Goal: Information Seeking & Learning: Learn about a topic

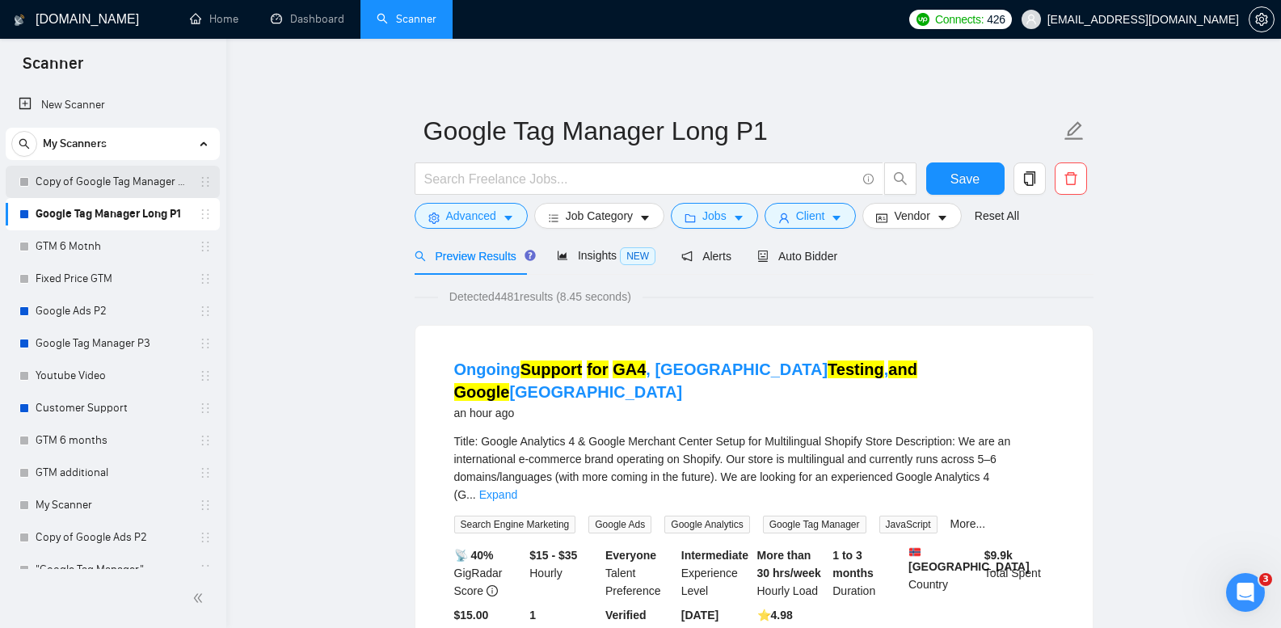
click at [147, 186] on link "Copy of Google Tag Manager Long P1" at bounding box center [113, 182] width 154 height 32
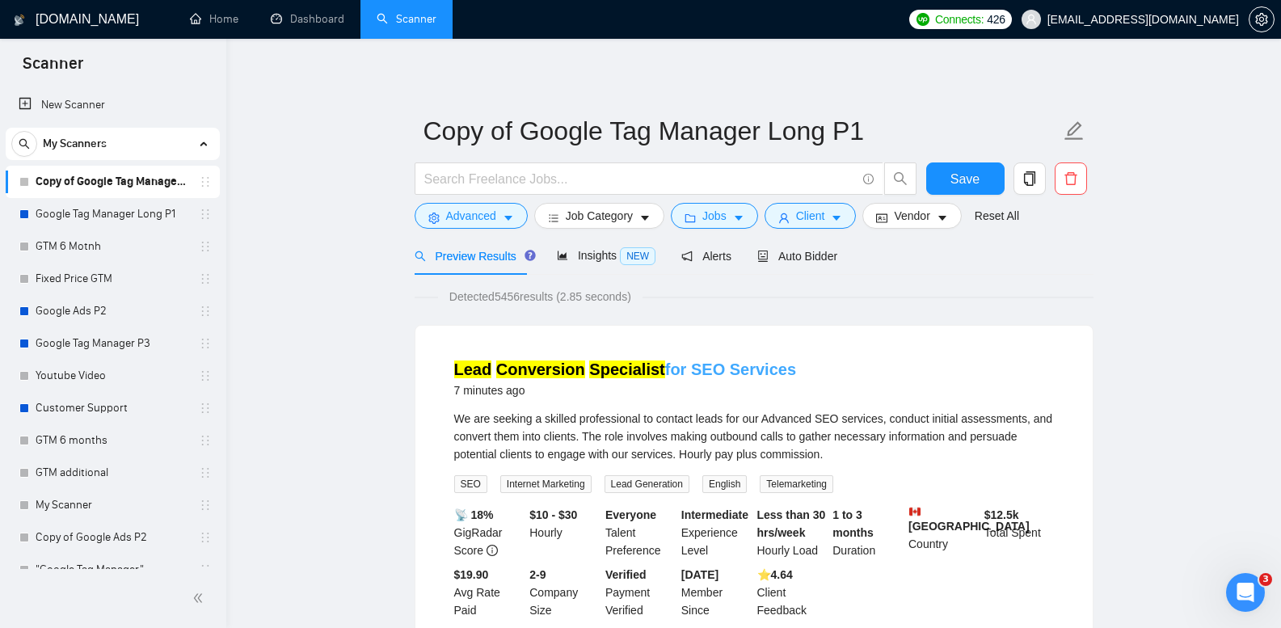
click at [704, 369] on link "Lead Conversion Specialist for SEO Services" at bounding box center [625, 369] width 343 height 18
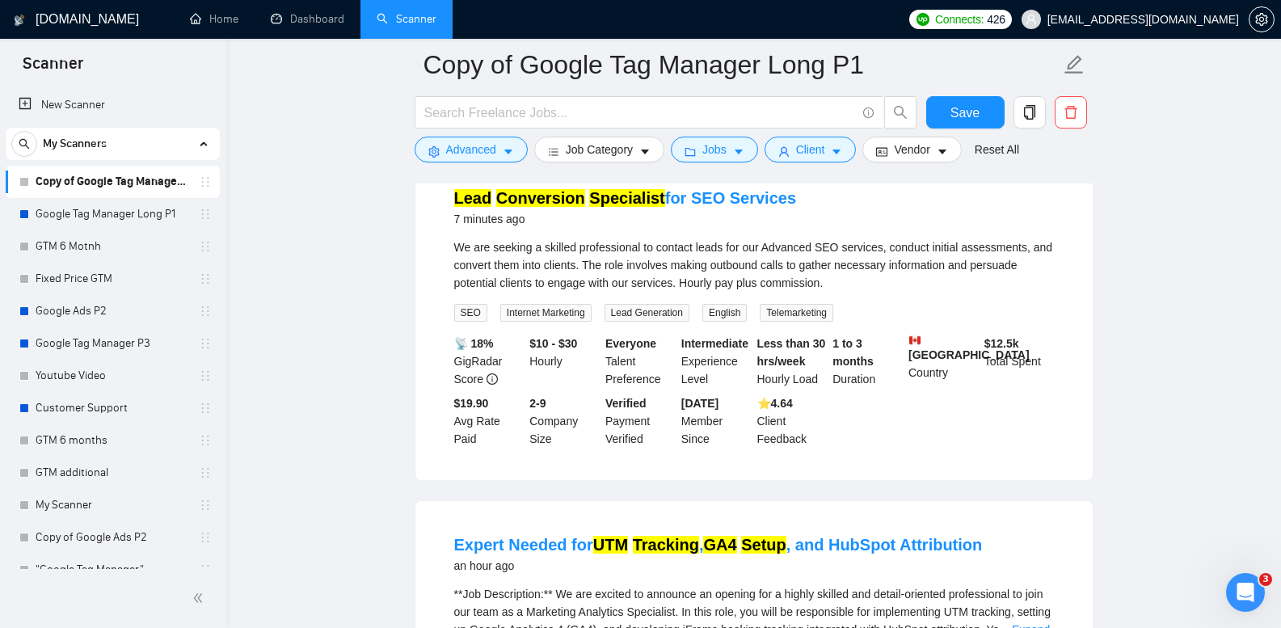
scroll to position [162, 0]
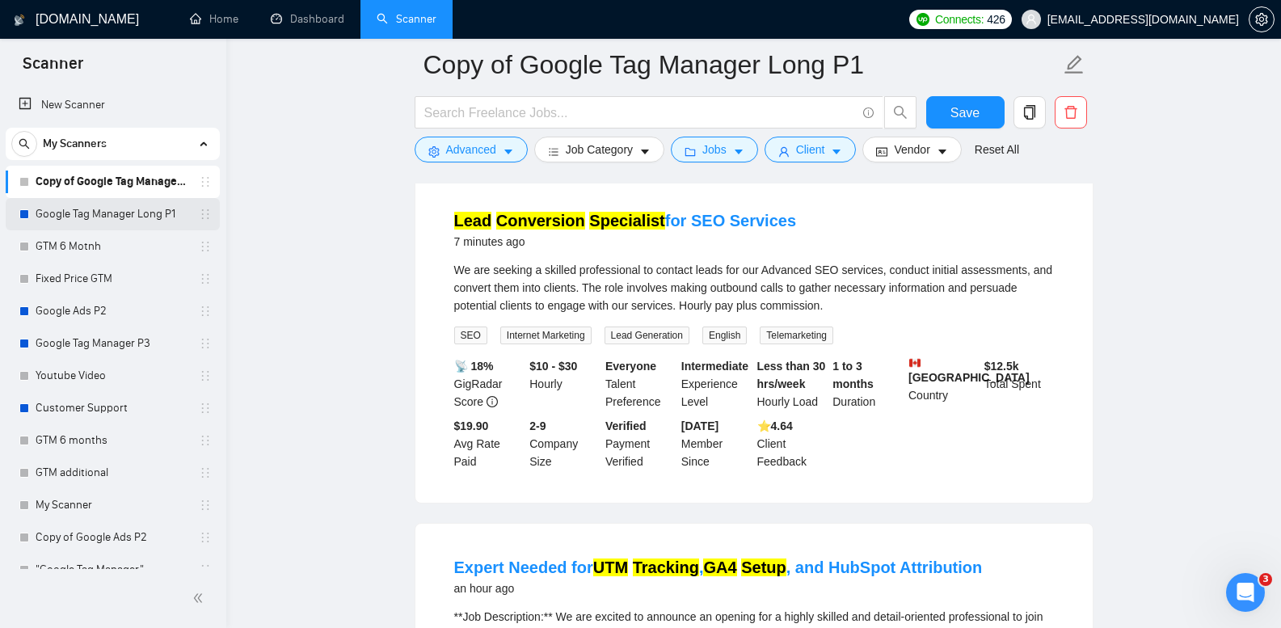
click at [99, 220] on link "Google Tag Manager Long P1" at bounding box center [113, 214] width 154 height 32
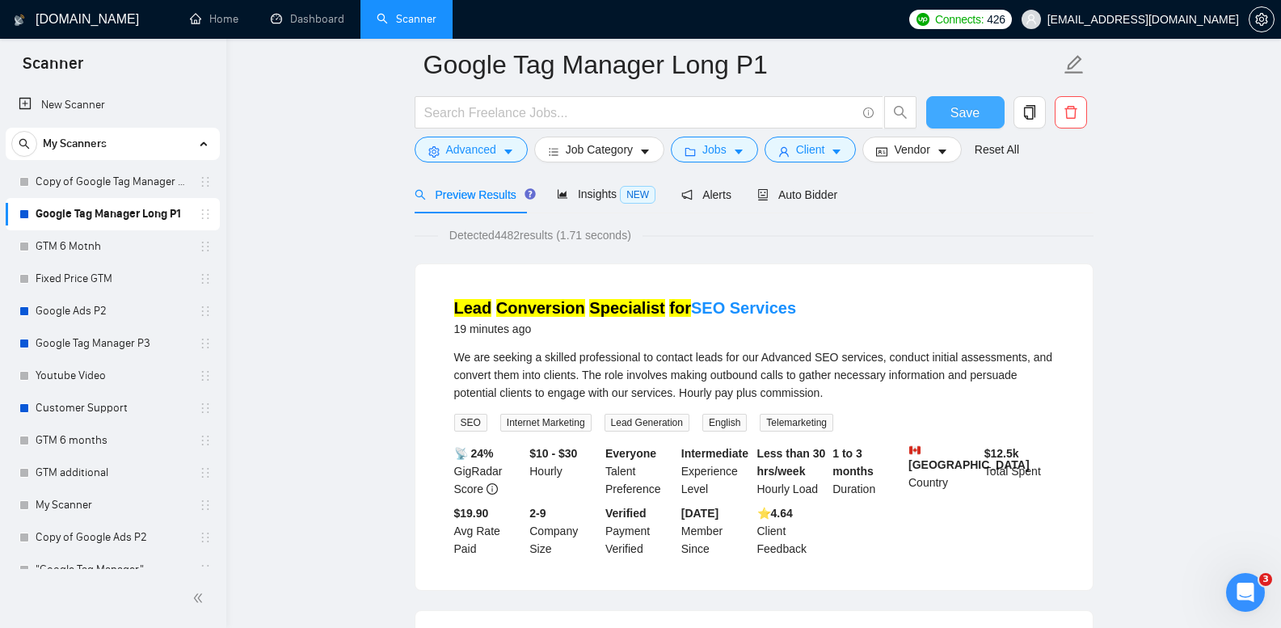
scroll to position [162, 0]
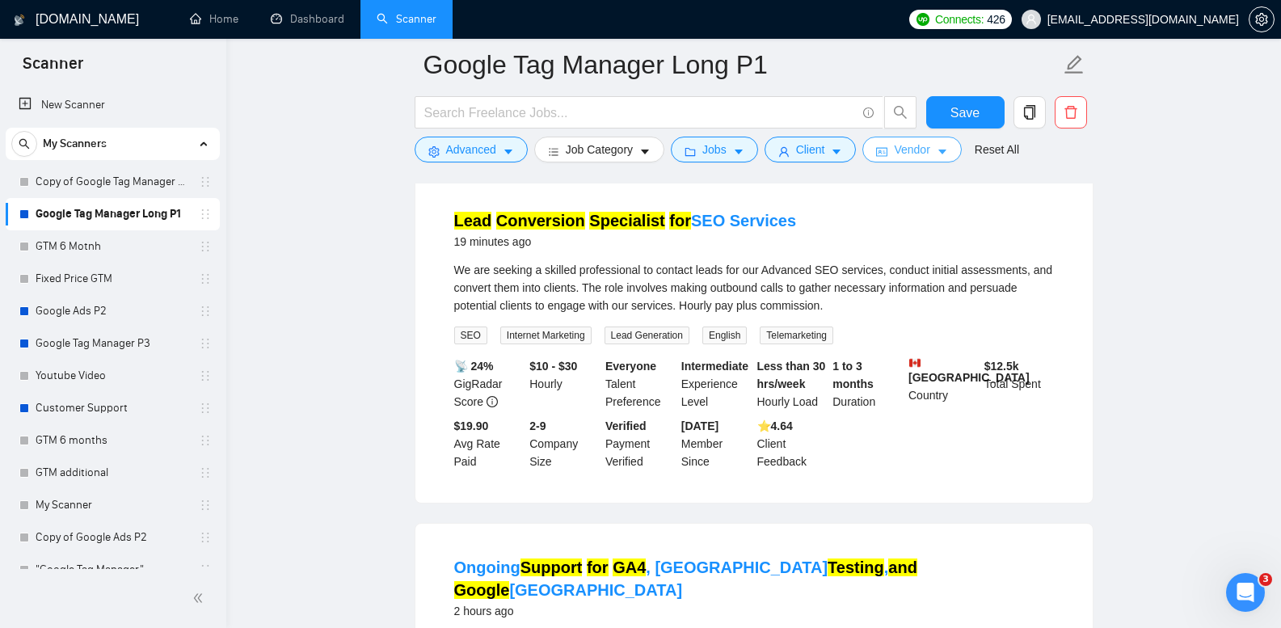
click at [938, 156] on icon "caret-down" at bounding box center [942, 151] width 11 height 11
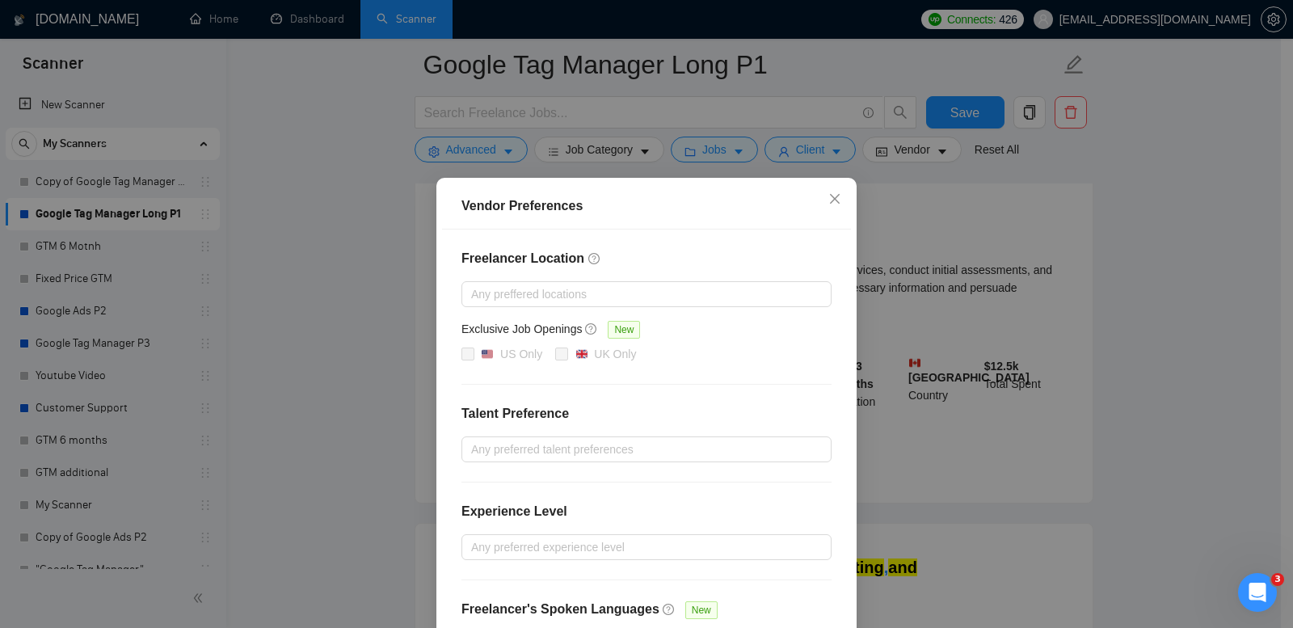
click at [1167, 214] on div "Vendor Preferences Freelancer Location Any preffered locations Exclusive Job Op…" at bounding box center [646, 314] width 1293 height 628
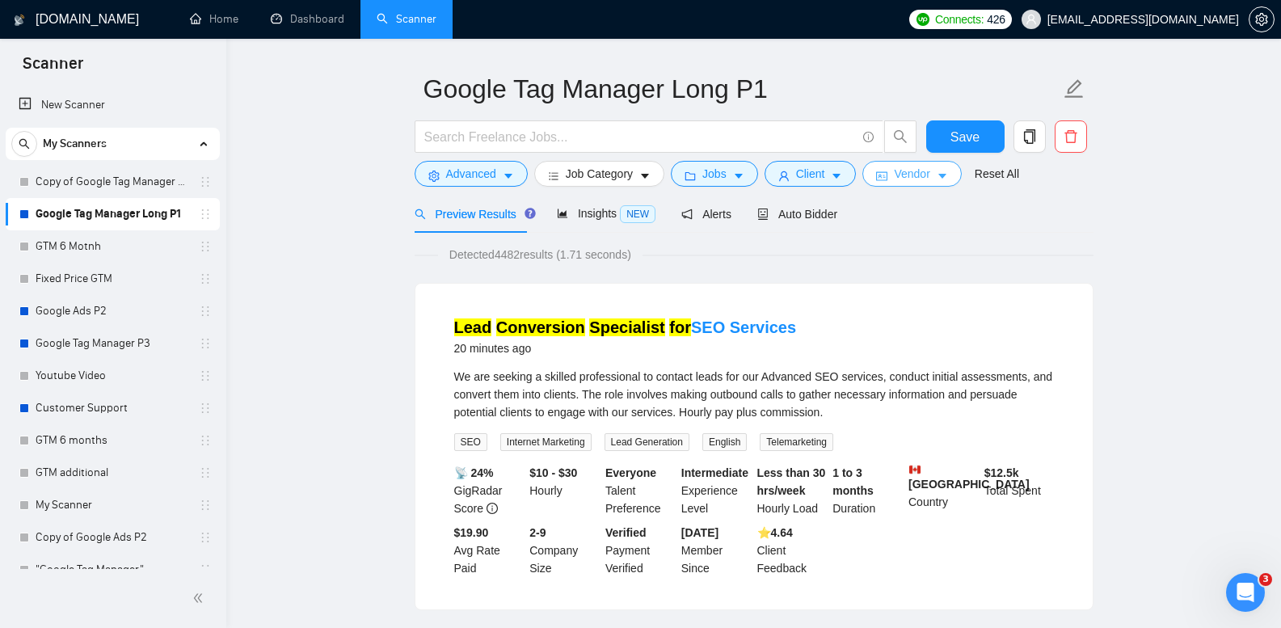
scroll to position [0, 0]
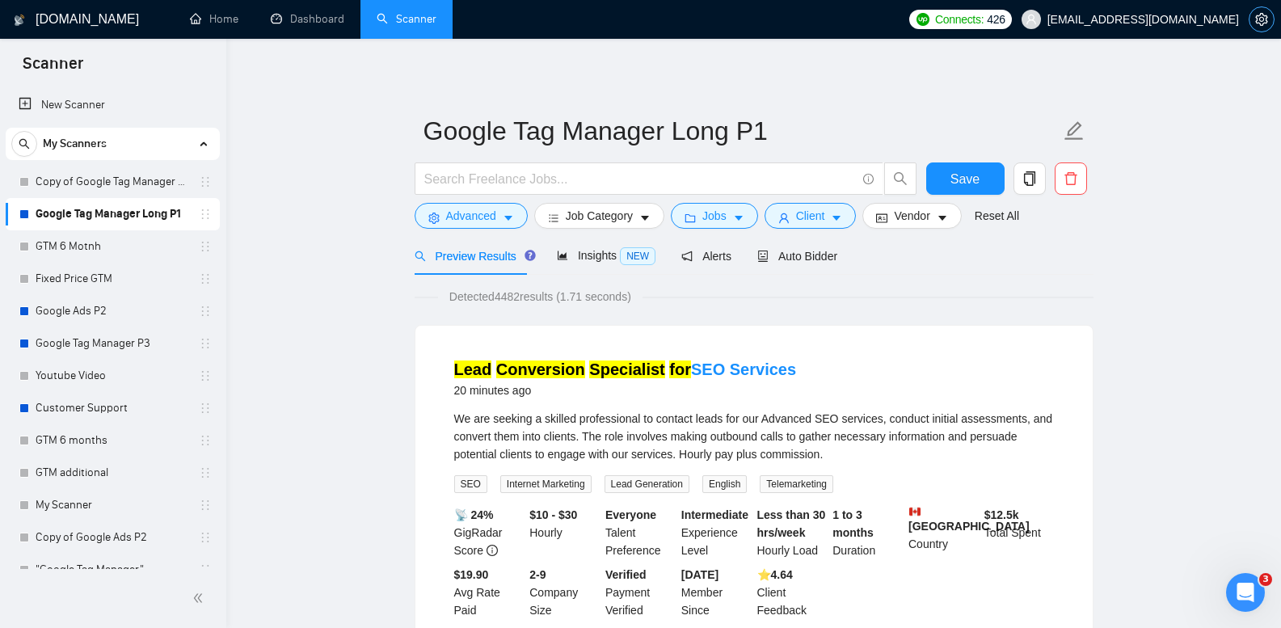
click at [1268, 19] on span "setting" at bounding box center [1262, 19] width 24 height 13
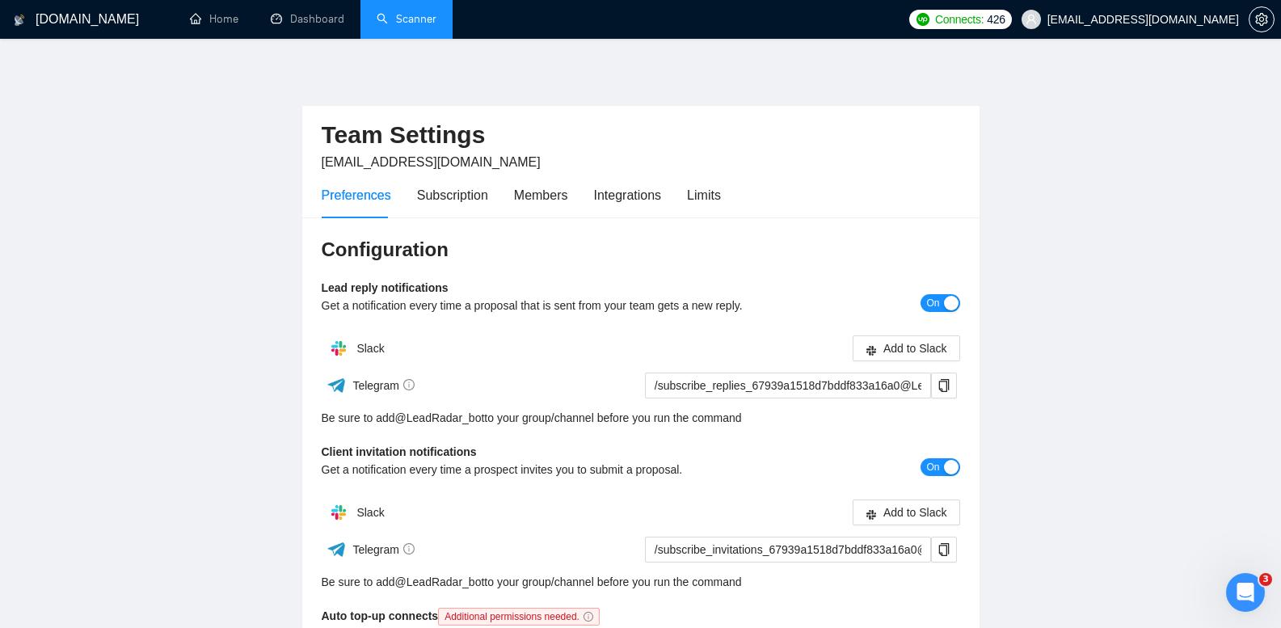
click at [421, 26] on link "Scanner" at bounding box center [407, 19] width 60 height 14
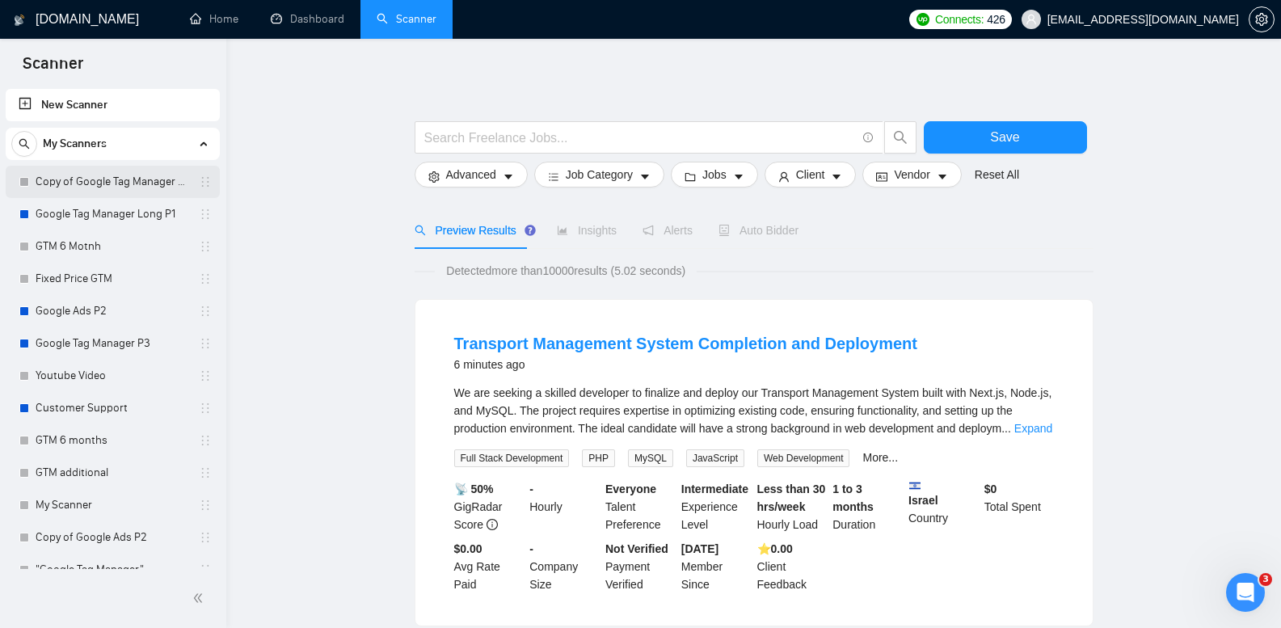
click at [95, 174] on link "Copy of Google Tag Manager Long P1" at bounding box center [113, 182] width 154 height 32
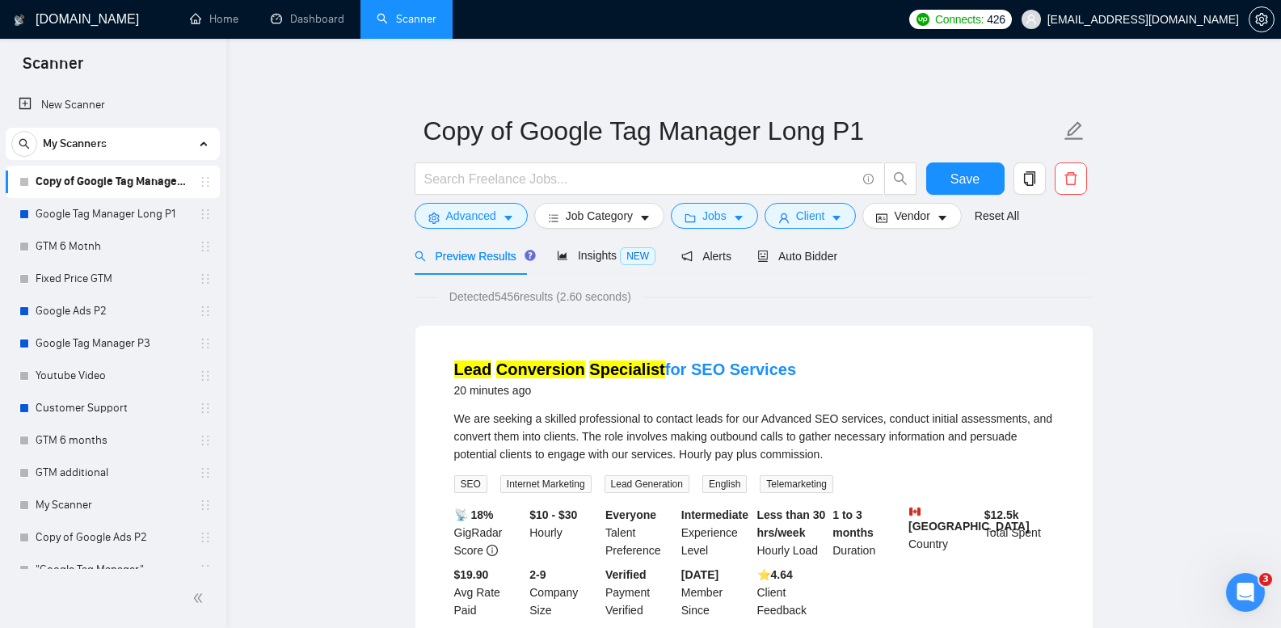
click at [152, 222] on link "Google Tag Manager Long P1" at bounding box center [113, 214] width 154 height 32
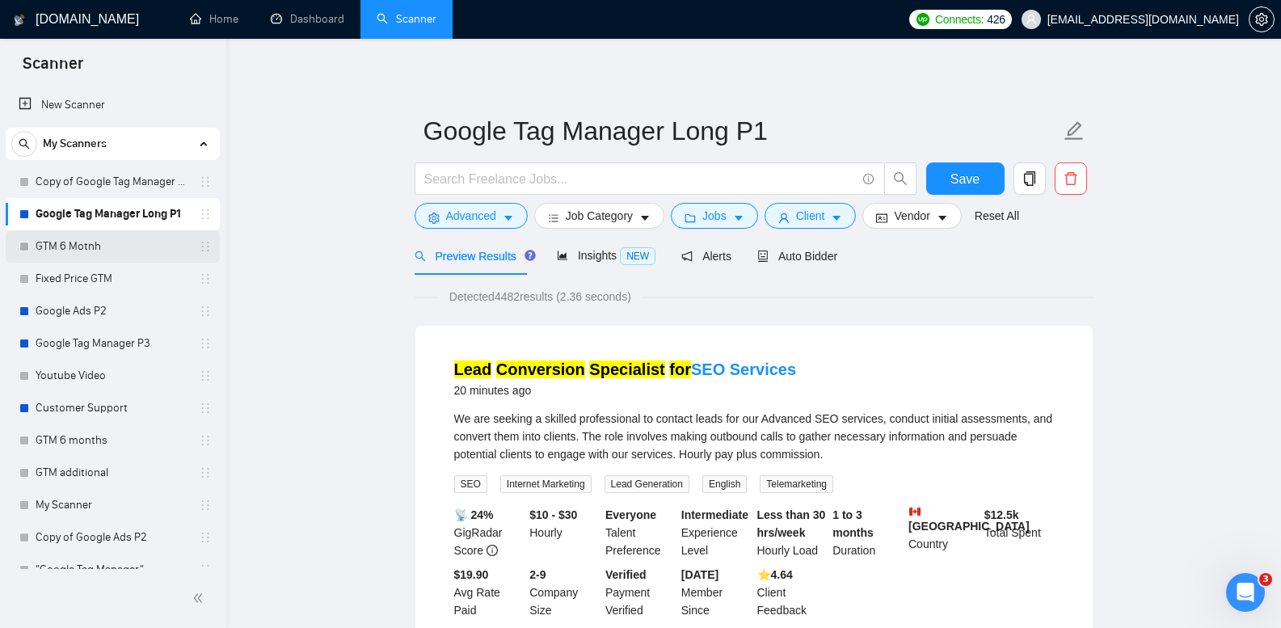
click at [117, 247] on link "GTM 6 Motnh" at bounding box center [113, 246] width 154 height 32
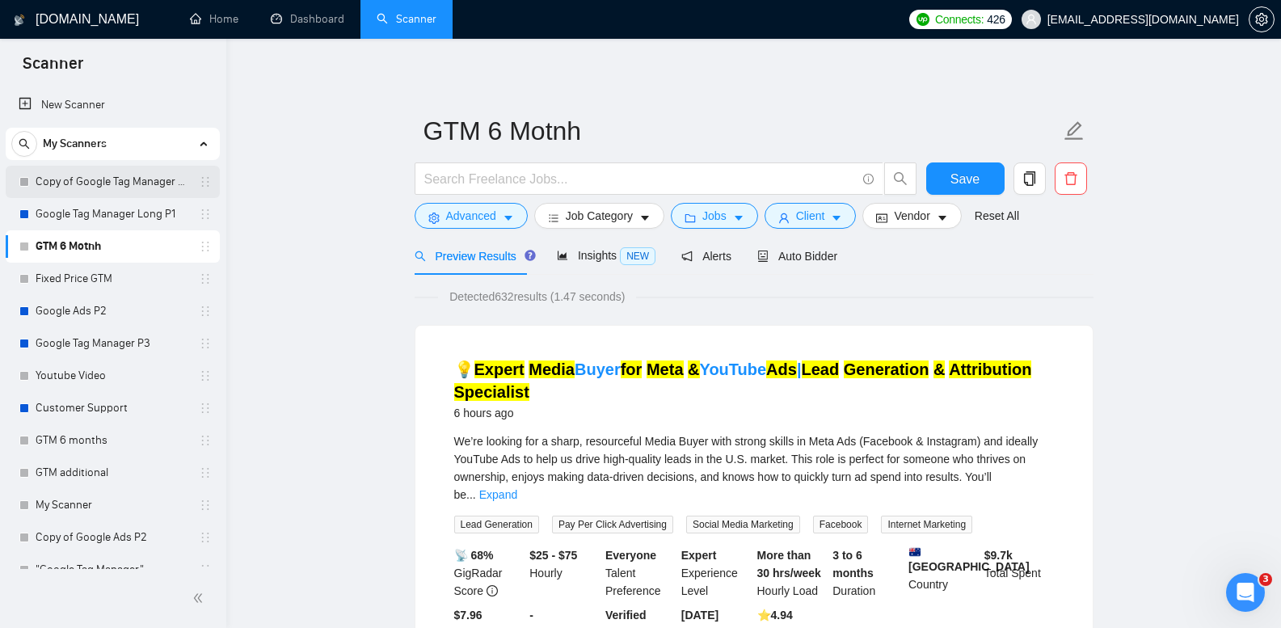
click at [159, 192] on link "Copy of Google Tag Manager Long P1" at bounding box center [113, 182] width 154 height 32
